Goal: Navigation & Orientation: Find specific page/section

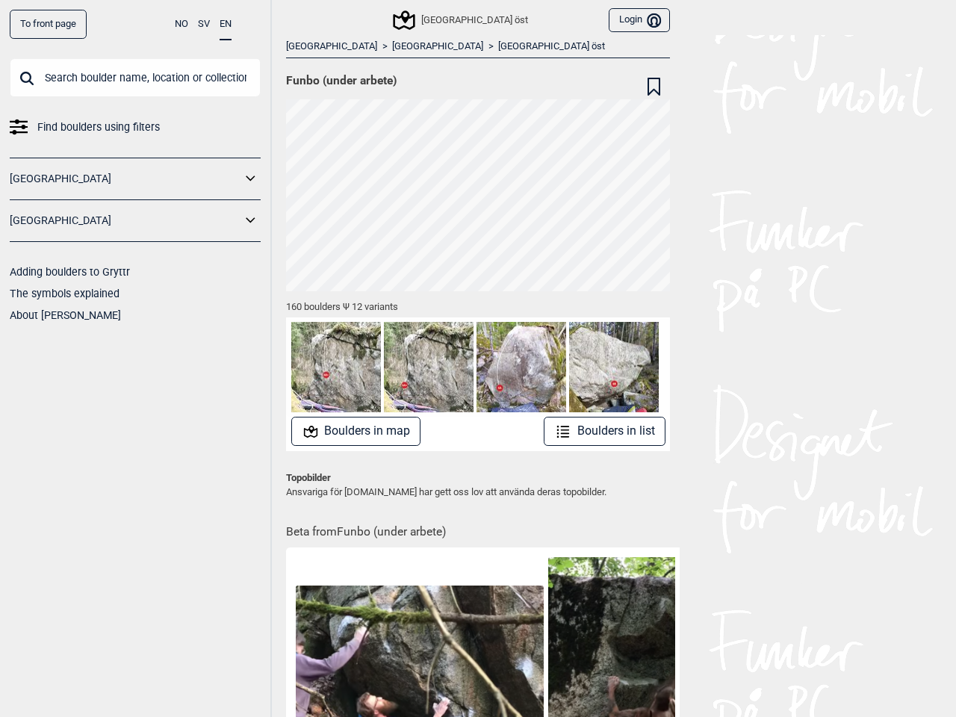
click at [478, 359] on img at bounding box center [522, 367] width 90 height 90
click at [182, 24] on button "NO" at bounding box center [181, 24] width 13 height 29
click at [204, 24] on button "SV" at bounding box center [204, 24] width 12 height 29
click at [226, 25] on button "EN" at bounding box center [226, 24] width 12 height 29
click at [251, 179] on icon at bounding box center [250, 179] width 19 height 22
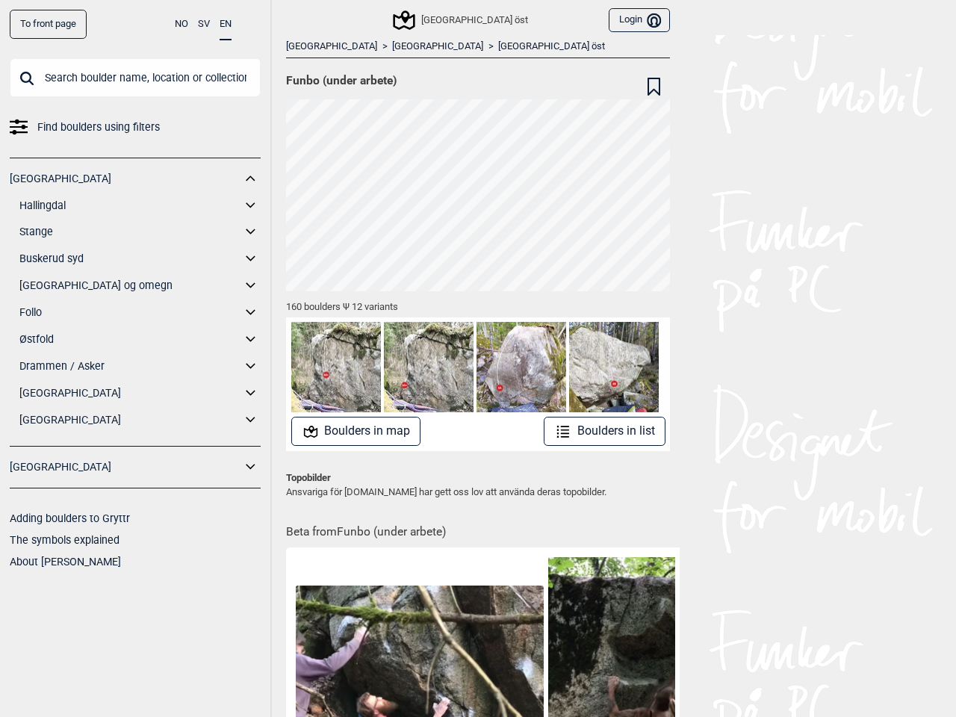
click at [251, 220] on div "[GEOGRAPHIC_DATA] Hallingdal Gol [PERSON_NAME] Kolomoen [GEOGRAPHIC_DATA] [GEOG…" at bounding box center [135, 302] width 251 height 289
click at [294, 19] on div "[GEOGRAPHIC_DATA] öst Login Bruker" at bounding box center [477, 17] width 403 height 35
click at [455, 20] on div "[GEOGRAPHIC_DATA] öst" at bounding box center [461, 20] width 132 height 18
click at [633, 20] on button "Login Bruker" at bounding box center [639, 20] width 61 height 25
